Goal: Ask a question

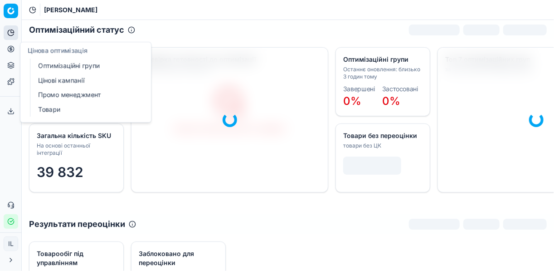
click at [9, 49] on icon at bounding box center [10, 48] width 7 height 7
click at [57, 68] on link "Оптимізаційні групи" at bounding box center [87, 65] width 106 height 13
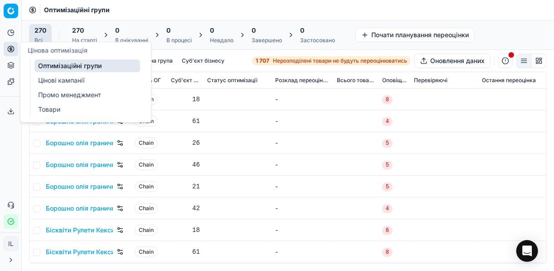
click at [101, 64] on link "Оптимізаційні групи" at bounding box center [87, 65] width 106 height 13
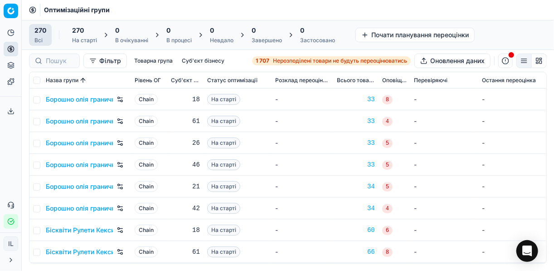
click at [298, 61] on span "Нерозподілені товари не будуть переоцінюватись" at bounding box center [340, 60] width 134 height 7
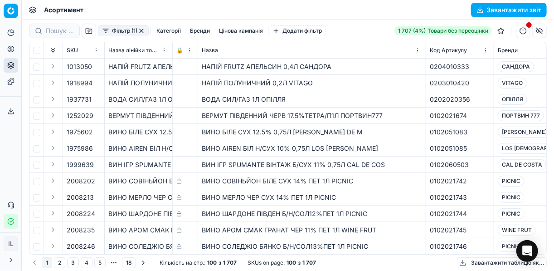
click at [105, 35] on button "Фільтр (1)" at bounding box center [123, 30] width 51 height 11
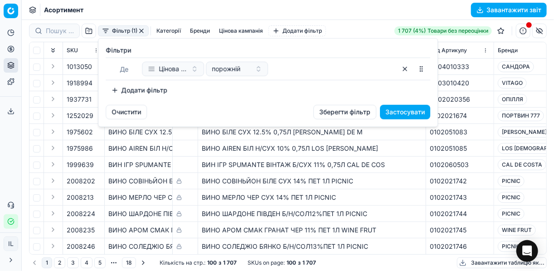
click at [113, 88] on button "Додати фільтр" at bounding box center [139, 90] width 67 height 15
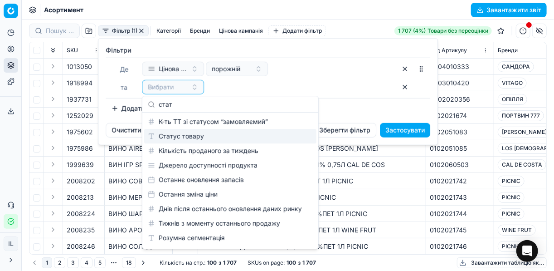
type input "стат"
click at [179, 135] on div "Статус товару" at bounding box center [230, 136] width 172 height 15
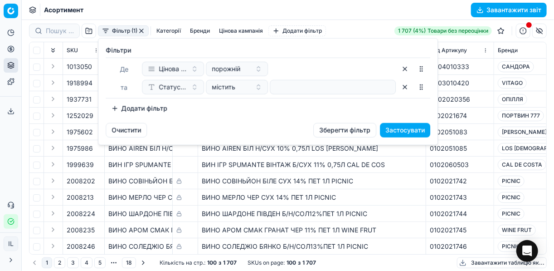
click at [118, 108] on button "Додати фільтр" at bounding box center [139, 108] width 67 height 15
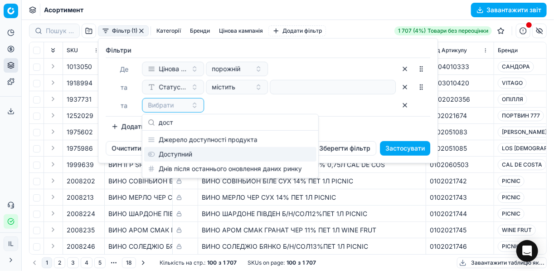
type input "дост"
click at [191, 152] on div "Доступний" at bounding box center [230, 154] width 172 height 15
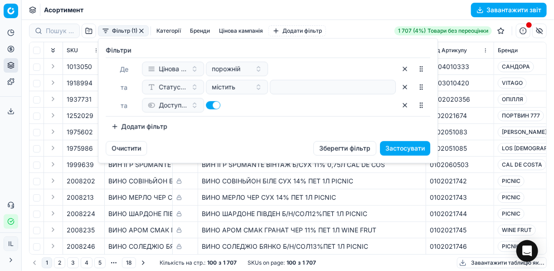
click at [113, 126] on button "Додати фільтр" at bounding box center [139, 126] width 67 height 15
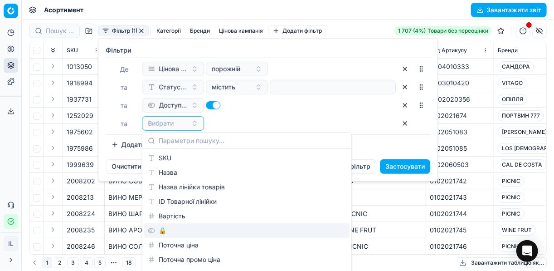
click at [167, 235] on div "🔒" at bounding box center [247, 230] width 206 height 15
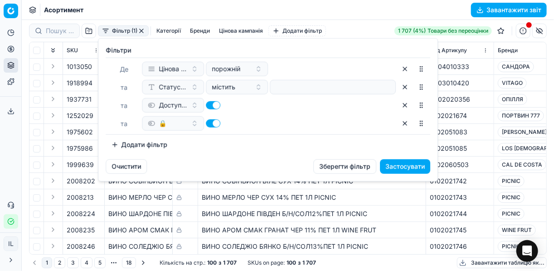
click at [210, 121] on button "button" at bounding box center [213, 123] width 15 height 8
checkbox input "false"
click at [415, 166] on button "Застосувати" at bounding box center [405, 166] width 50 height 15
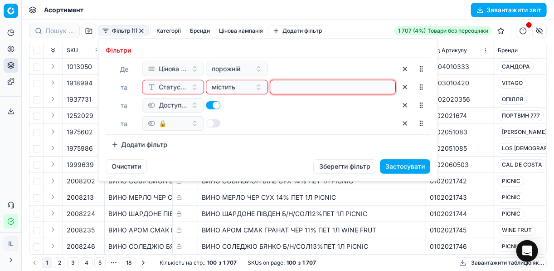
click at [279, 86] on input at bounding box center [333, 87] width 118 height 14
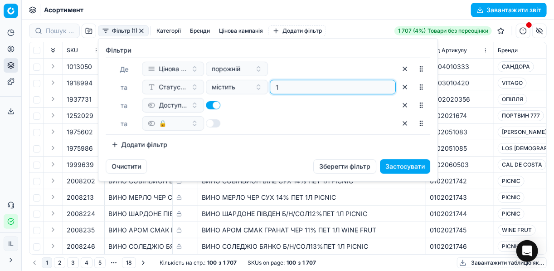
type input "1"
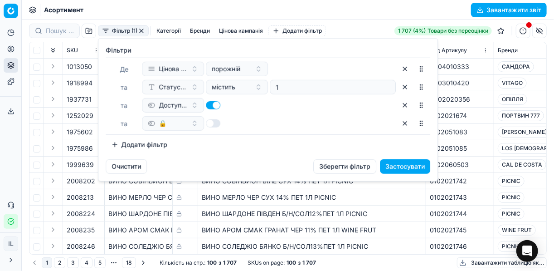
click at [394, 165] on button "Застосувати" at bounding box center [405, 166] width 50 height 15
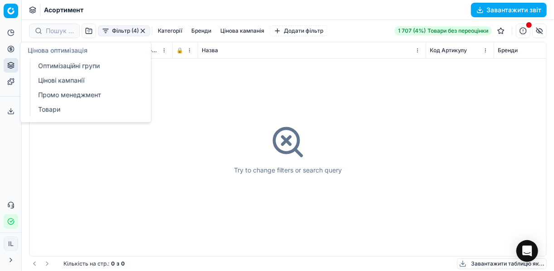
click at [7, 49] on button "Цінова оптимізація" at bounding box center [11, 49] width 15 height 15
click at [65, 66] on link "Оптимізаційні групи" at bounding box center [87, 65] width 106 height 13
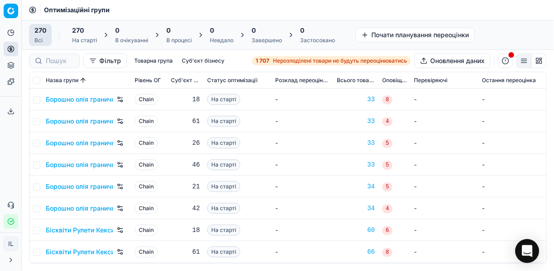
click at [529, 249] on icon "Open Intercom Messenger" at bounding box center [527, 251] width 10 height 12
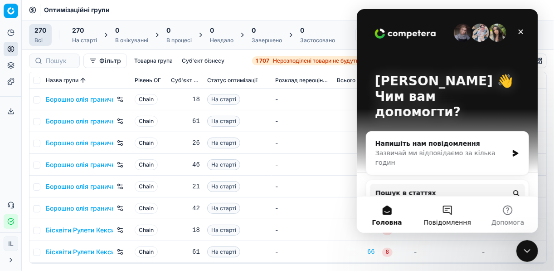
click at [453, 215] on button "Повідомлення" at bounding box center [447, 214] width 60 height 36
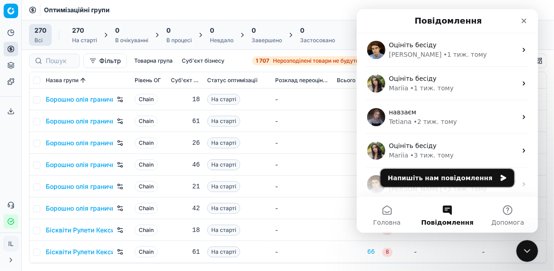
click at [500, 176] on icon "Месенджер Intercom" at bounding box center [503, 177] width 7 height 7
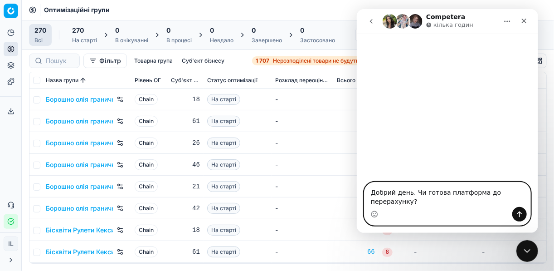
type textarea "Добрий день. Чи готова платформа до перерахунку?"
click at [522, 216] on icon "Надіслати повідомлення…" at bounding box center [519, 214] width 7 height 7
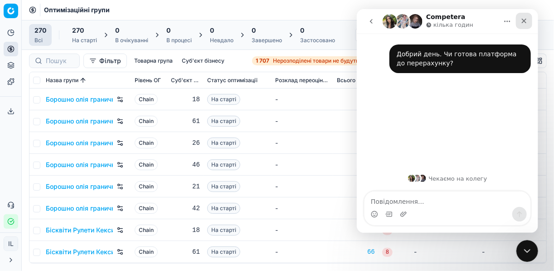
click at [524, 20] on icon "Закрити" at bounding box center [523, 20] width 7 height 7
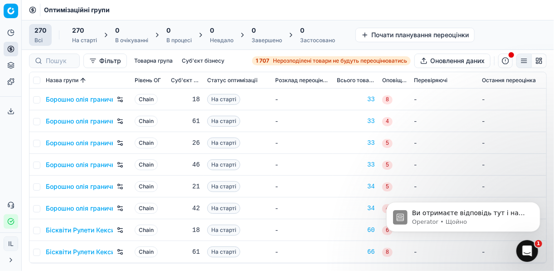
click at [515, 179] on div "Ви отримаєте відповідь тут і на свою ел. пошту: ✉️ [EMAIL_ADDRESS][DOMAIN_NAME]…" at bounding box center [463, 174] width 167 height 113
click at [522, 177] on div "Ви отримаєте відповідь тут і на свою ел. пошту: ✉️ [EMAIL_ADDRESS][DOMAIN_NAME]…" at bounding box center [463, 174] width 167 height 113
click at [489, 220] on p "Mariia • 1 хв. тому" at bounding box center [470, 221] width 117 height 8
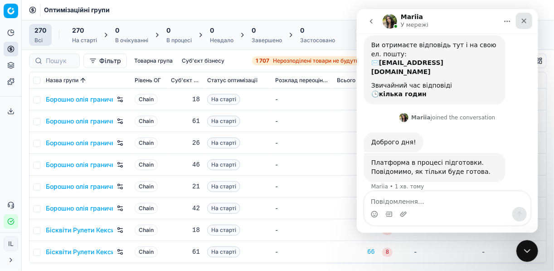
click at [521, 21] on icon "Закрити" at bounding box center [523, 20] width 7 height 7
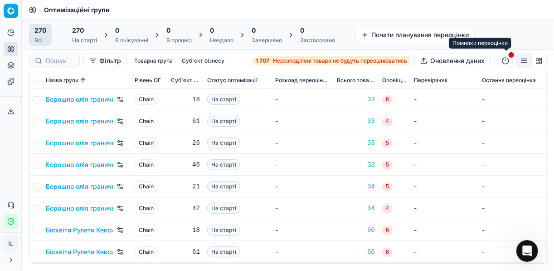
click at [504, 62] on button "button" at bounding box center [506, 61] width 15 height 15
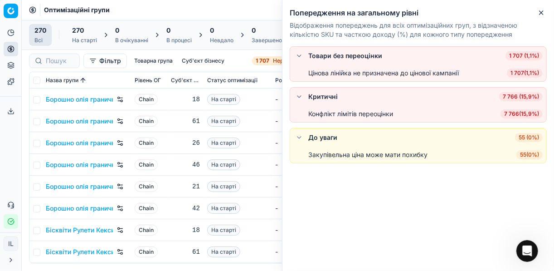
click at [523, 114] on span "7 766 ( 15,9% )" at bounding box center [522, 113] width 42 height 9
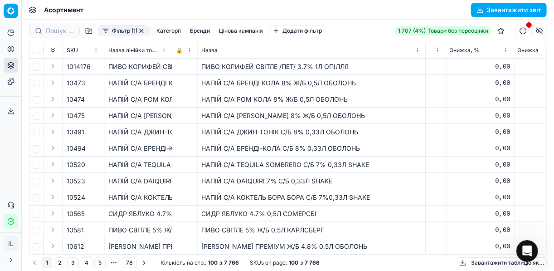
scroll to position [36, 1940]
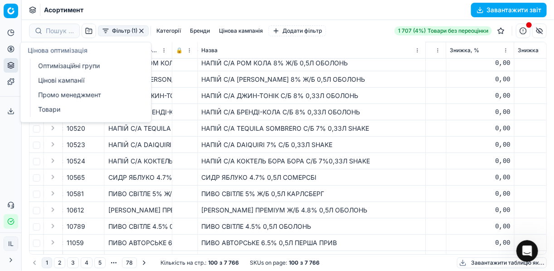
click at [9, 49] on icon at bounding box center [10, 48] width 7 height 7
click at [65, 63] on link "Оптимізаційні групи" at bounding box center [87, 65] width 106 height 13
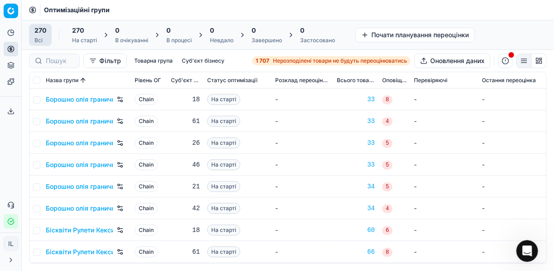
click at [269, 60] on div "1 707 Нерозподілені товари не будуть переоцінюватись" at bounding box center [332, 60] width 152 height 7
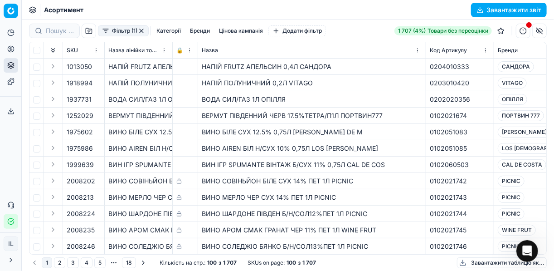
click at [106, 33] on button "Фільтр (1)" at bounding box center [123, 30] width 51 height 11
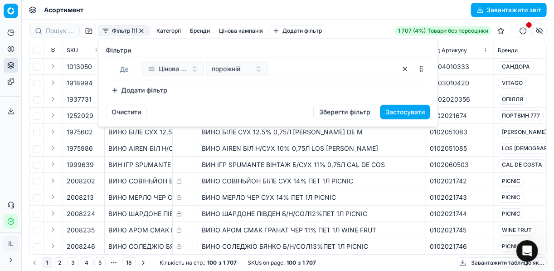
click at [118, 88] on button "Додати фільтр" at bounding box center [139, 90] width 67 height 15
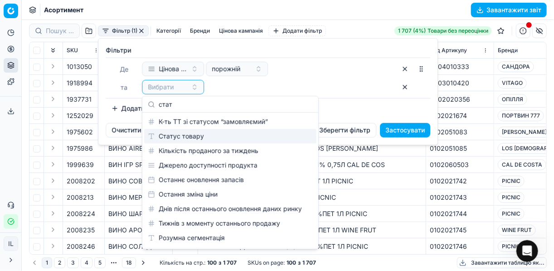
type input "стат"
click at [181, 134] on div "Статус товару" at bounding box center [230, 136] width 172 height 15
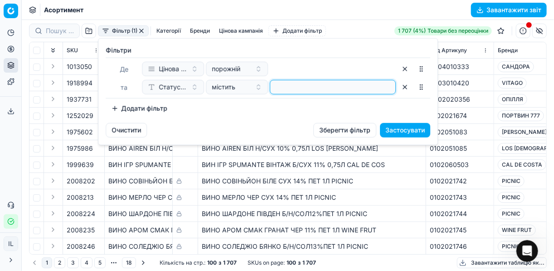
click at [281, 90] on input at bounding box center [333, 87] width 118 height 14
type input "1"
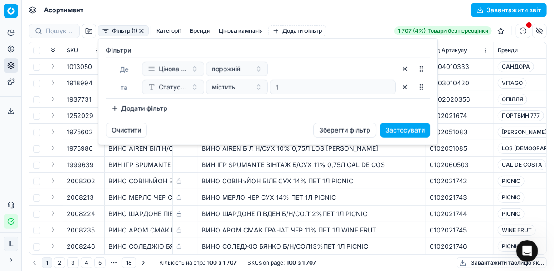
click at [113, 111] on button "Додати фільтр" at bounding box center [139, 108] width 67 height 15
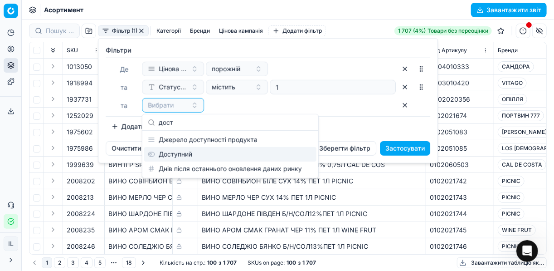
type input "дост"
click at [178, 157] on div "Доступний" at bounding box center [230, 154] width 172 height 15
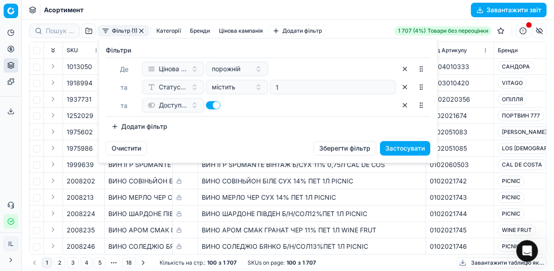
click at [120, 124] on button "Додати фільтр" at bounding box center [139, 126] width 67 height 15
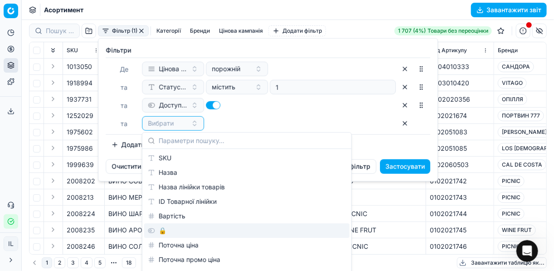
click at [163, 229] on div "🔒" at bounding box center [247, 230] width 206 height 15
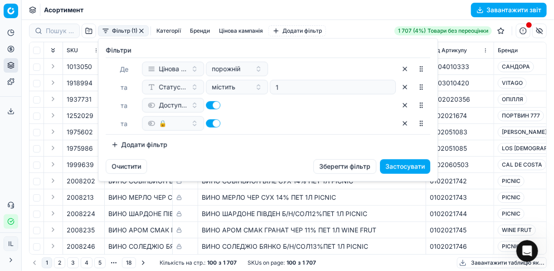
click at [209, 124] on button "button" at bounding box center [213, 123] width 15 height 8
checkbox input "false"
click at [404, 166] on button "Застосувати" at bounding box center [405, 166] width 50 height 15
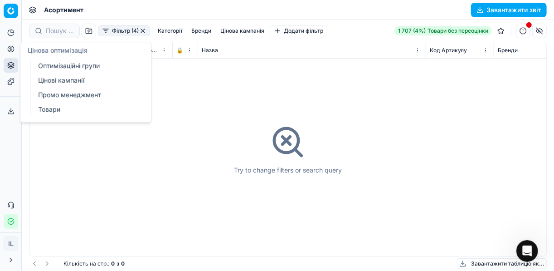
click at [10, 52] on icon at bounding box center [10, 48] width 7 height 7
click at [54, 70] on link "Оптимізаційні групи" at bounding box center [87, 65] width 106 height 13
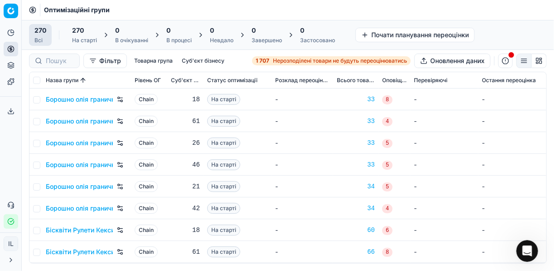
click at [269, 61] on div "1 707 Нерозподілені товари не будуть переоцінюватись" at bounding box center [332, 60] width 152 height 7
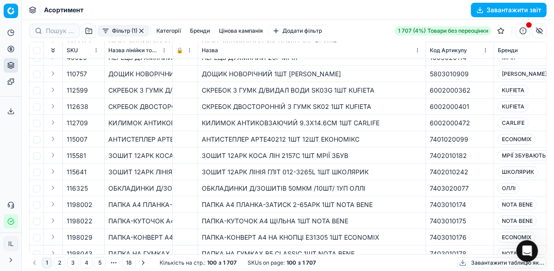
scroll to position [363, 0]
